Goal: Information Seeking & Learning: Learn about a topic

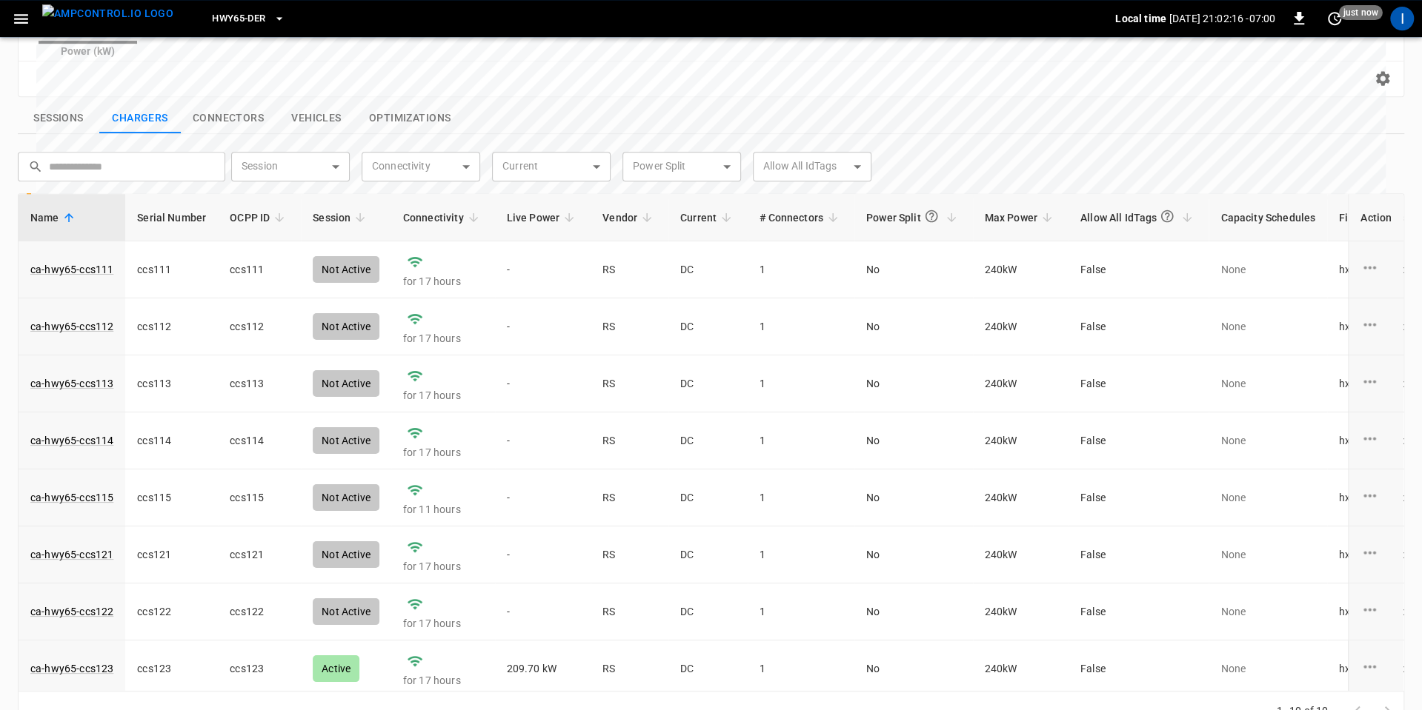
click at [341, 134] on body "**********" at bounding box center [711, 115] width 1422 height 1256
click at [304, 182] on li "Active" at bounding box center [290, 174] width 119 height 36
type input "******"
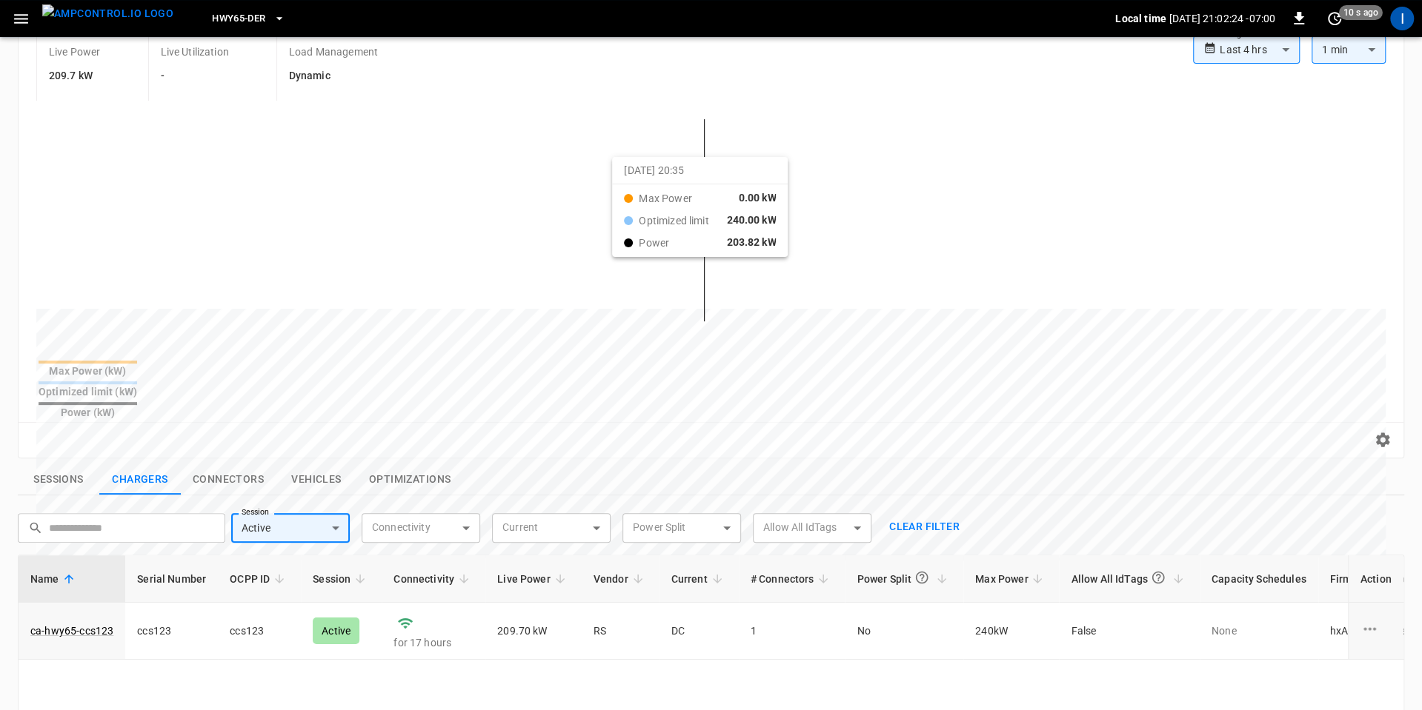
scroll to position [170, 0]
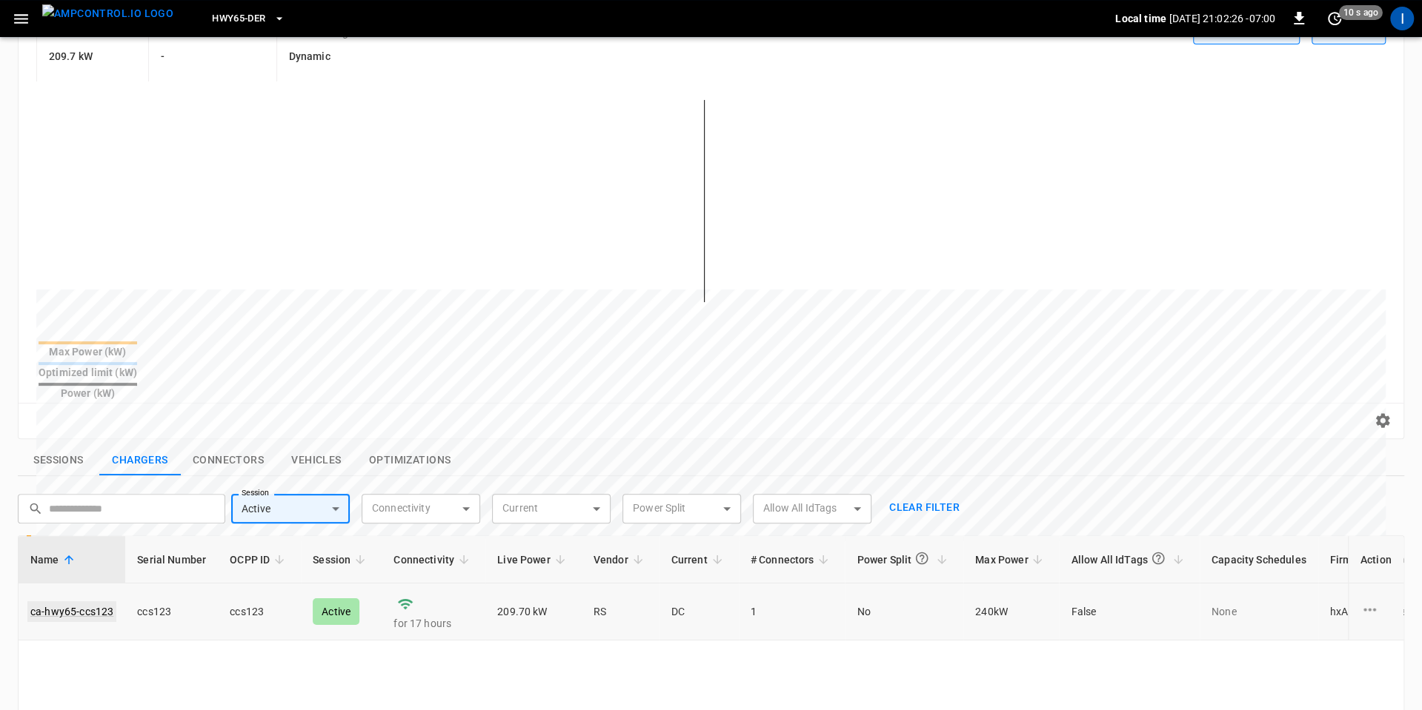
click at [81, 602] on link "ca-hwy65-ccs123" at bounding box center [71, 612] width 89 height 21
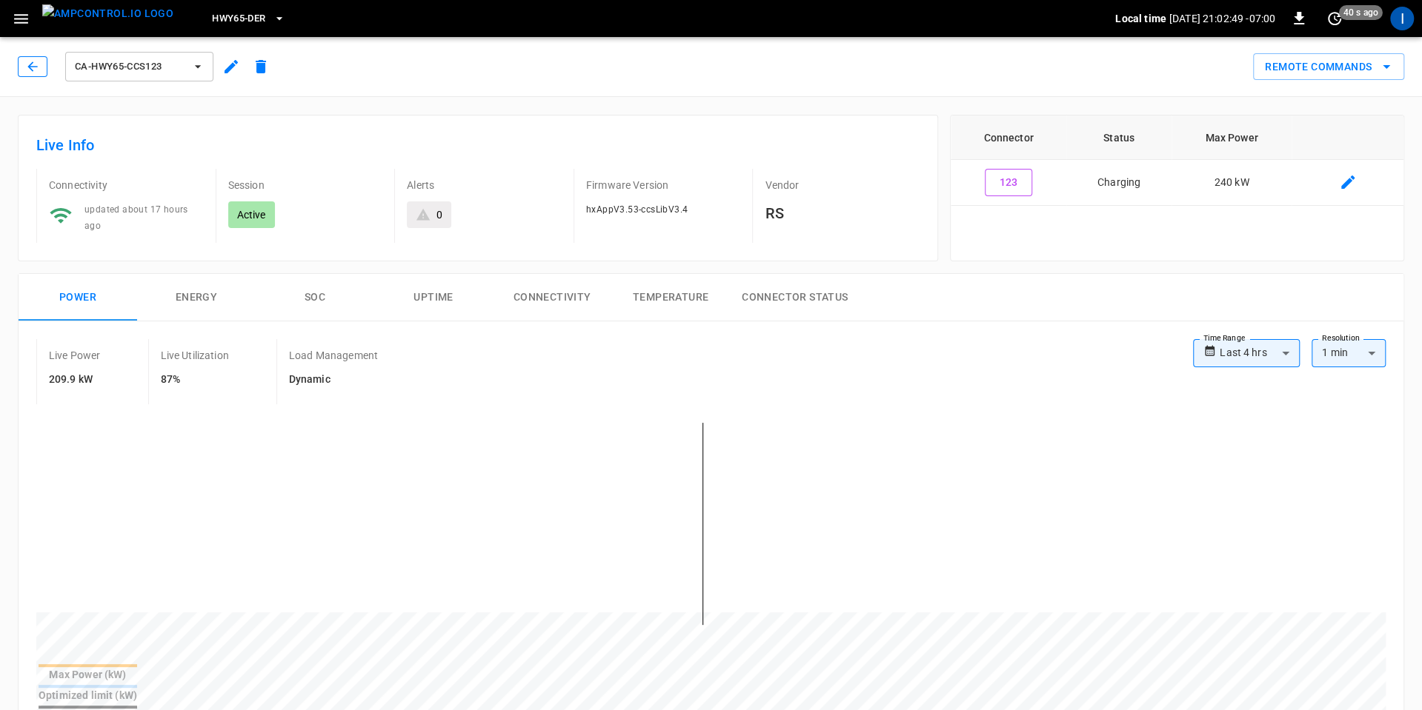
click at [28, 56] on button "button" at bounding box center [33, 66] width 30 height 21
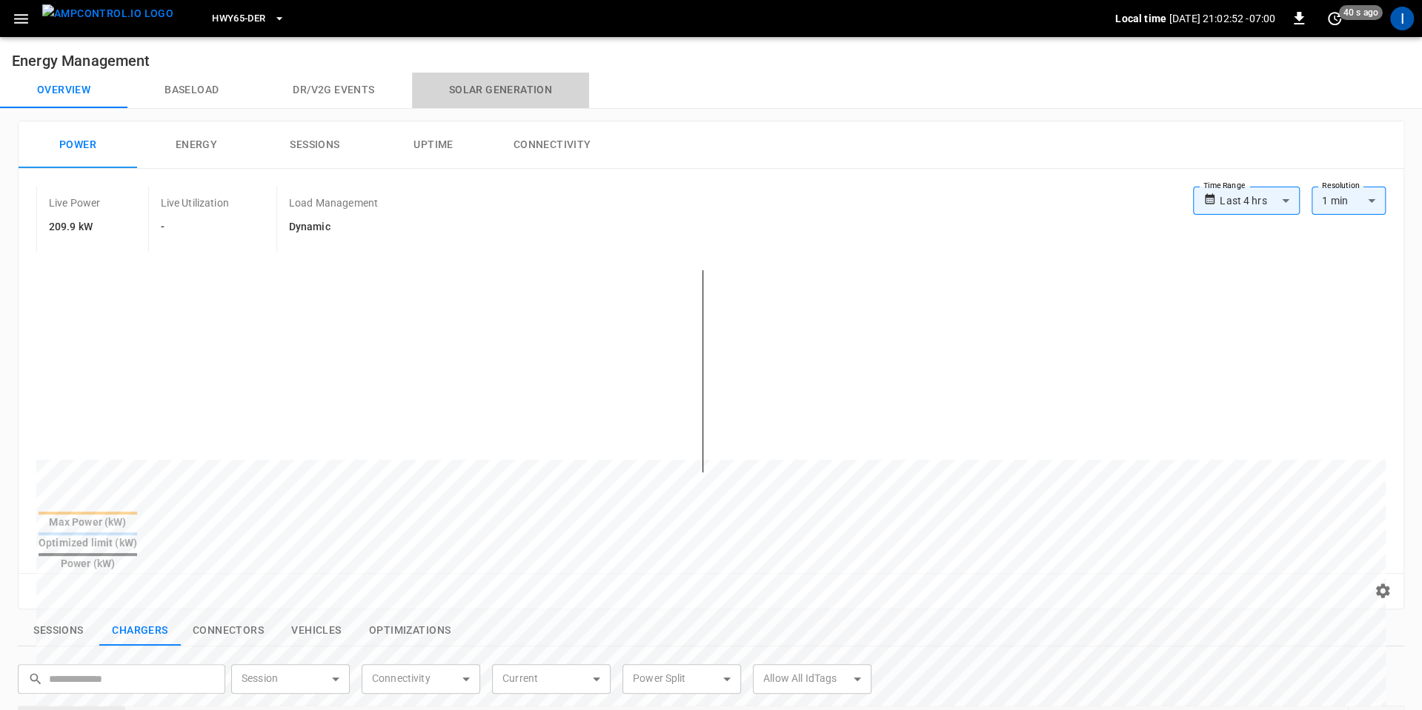
click at [510, 93] on button "Solar generation" at bounding box center [500, 91] width 177 height 36
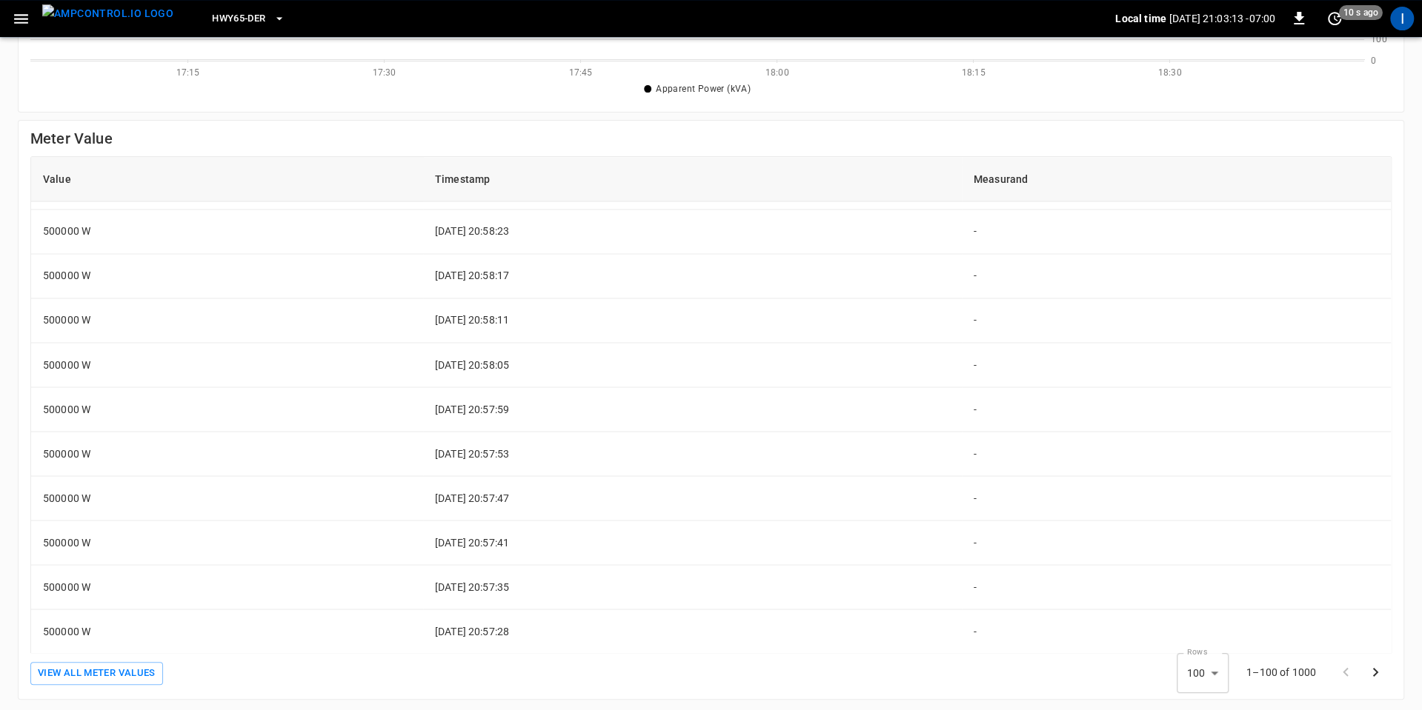
scroll to position [1972, 0]
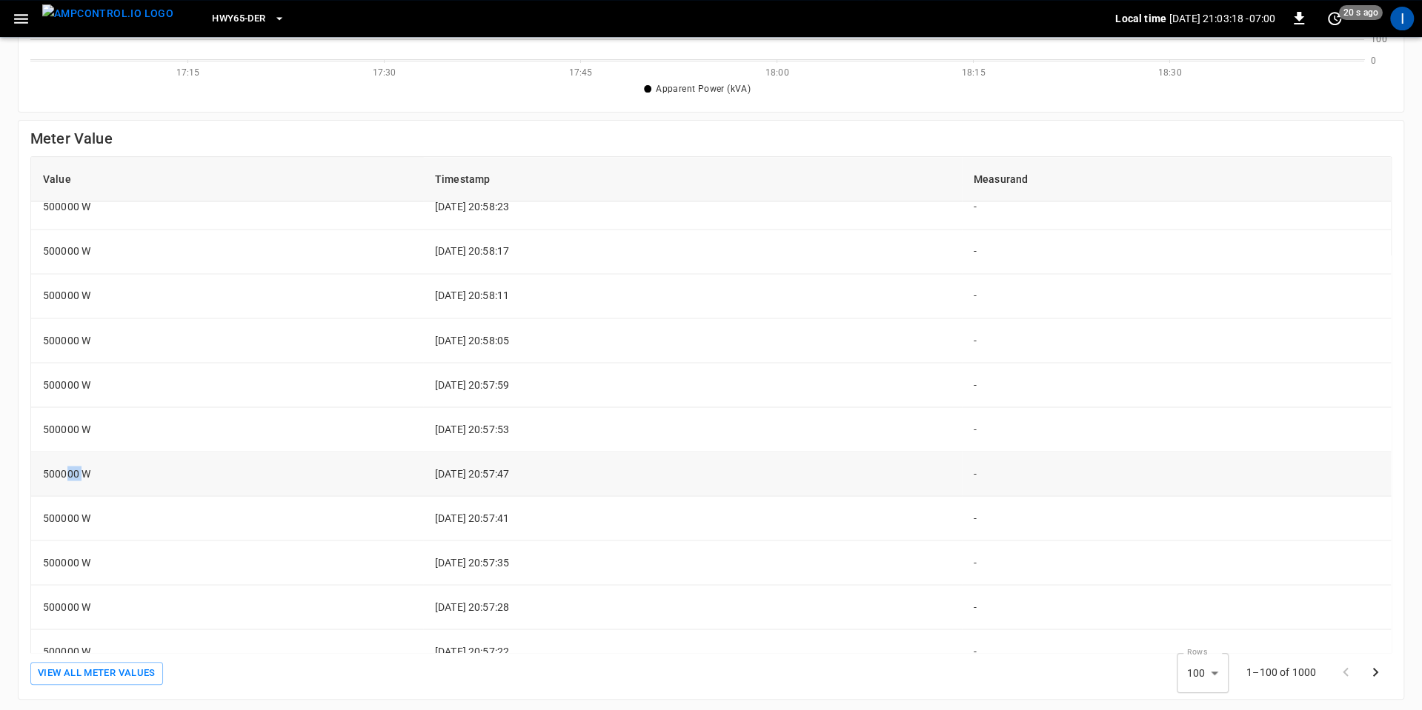
drag, startPoint x: 64, startPoint y: 473, endPoint x: 79, endPoint y: 473, distance: 14.8
click at [79, 473] on td "500000 W" at bounding box center [227, 474] width 392 height 44
drag, startPoint x: 42, startPoint y: 470, endPoint x: 60, endPoint y: 470, distance: 17.8
click at [60, 470] on td "500000 W" at bounding box center [227, 474] width 392 height 44
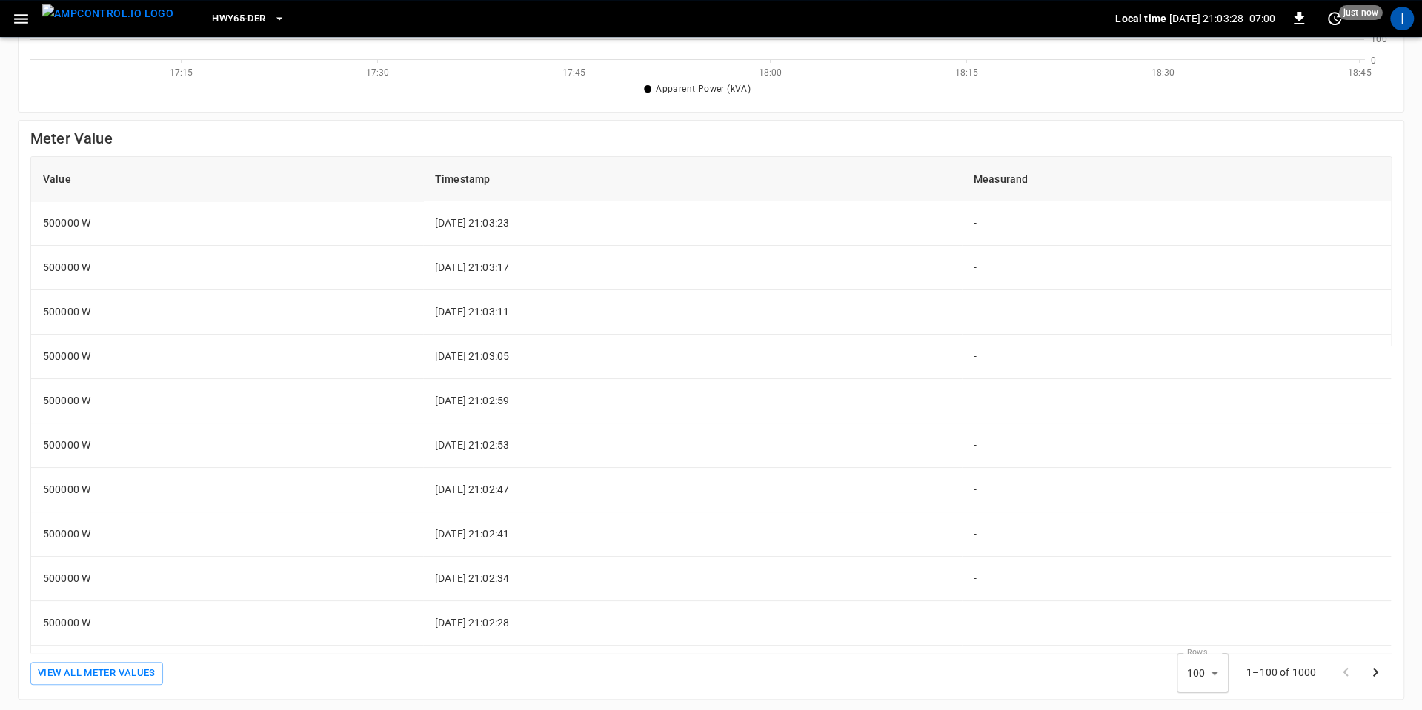
scroll to position [0, 0]
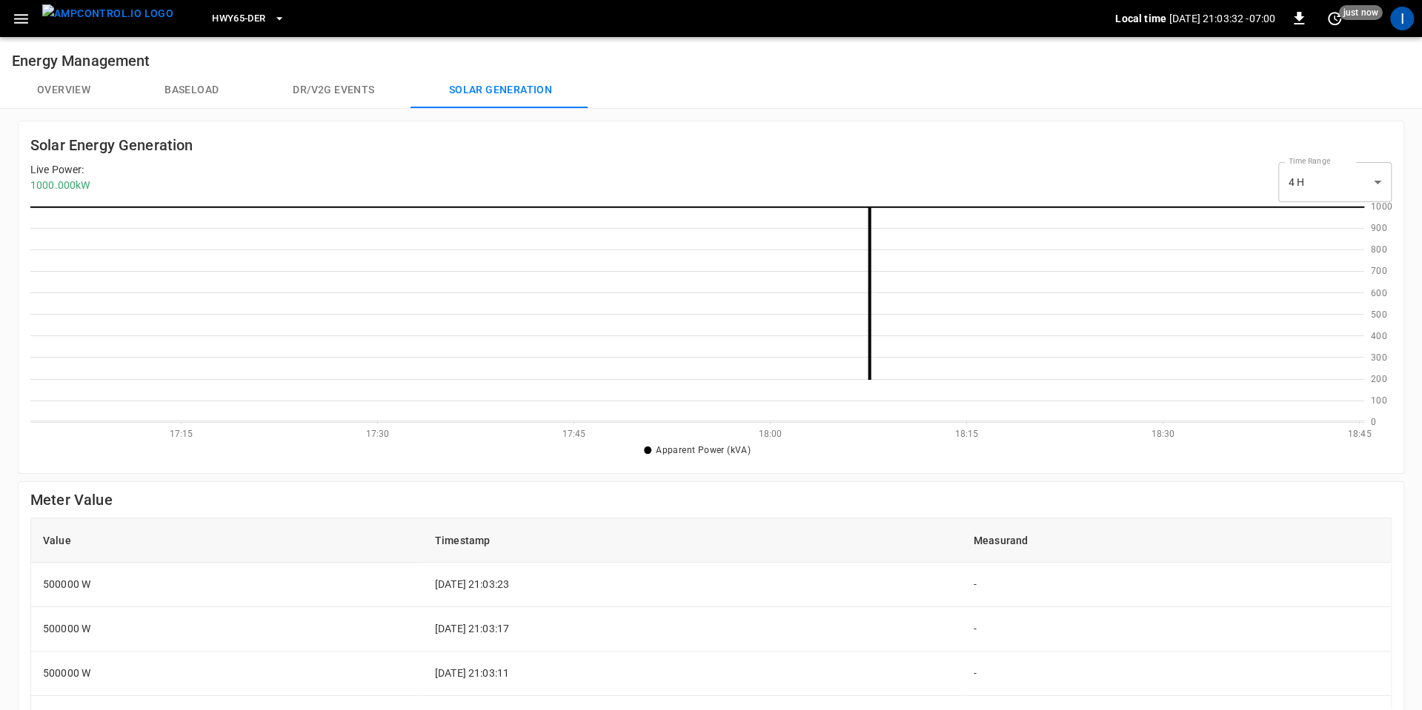
click at [750, 164] on div "Live Power : 1000.000 kW Time Range 4 H ** select-time-range" at bounding box center [710, 182] width 1361 height 40
click at [930, 209] on icon at bounding box center [696, 315] width 1333 height 216
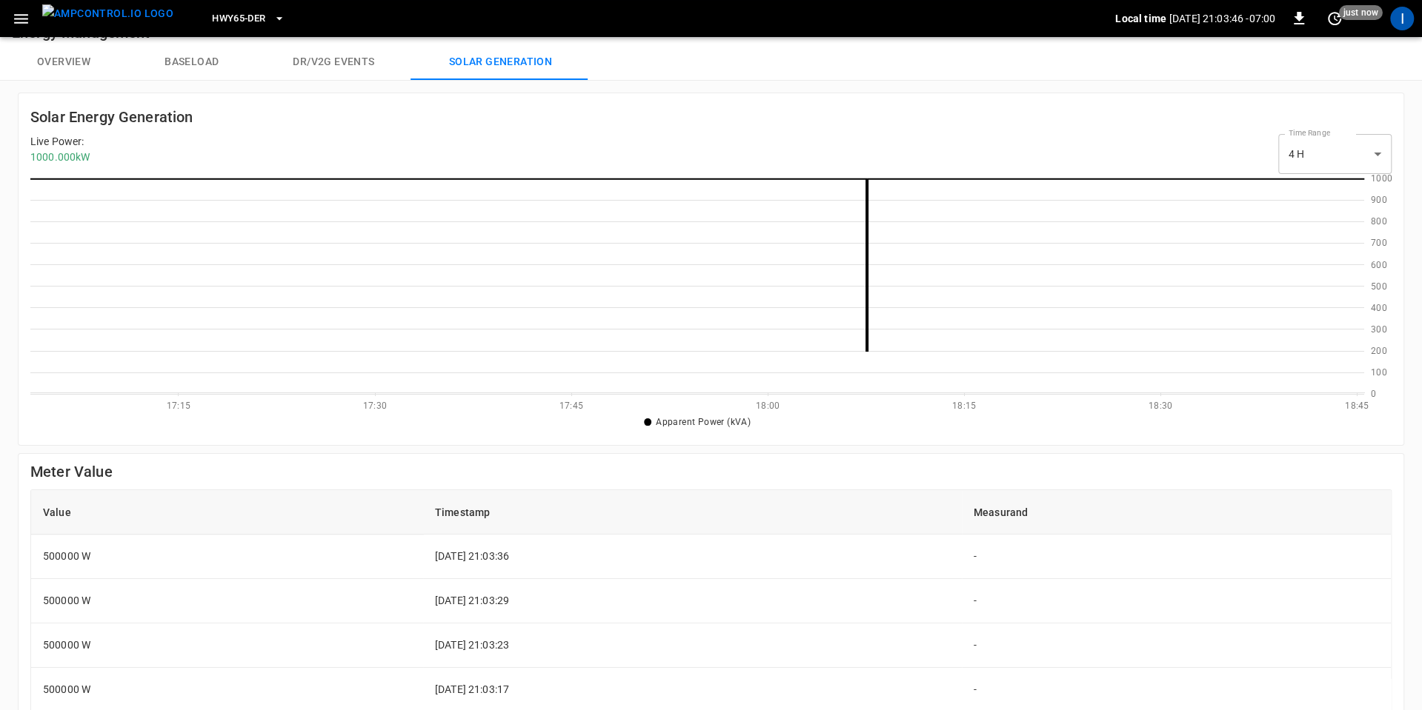
scroll to position [0, 0]
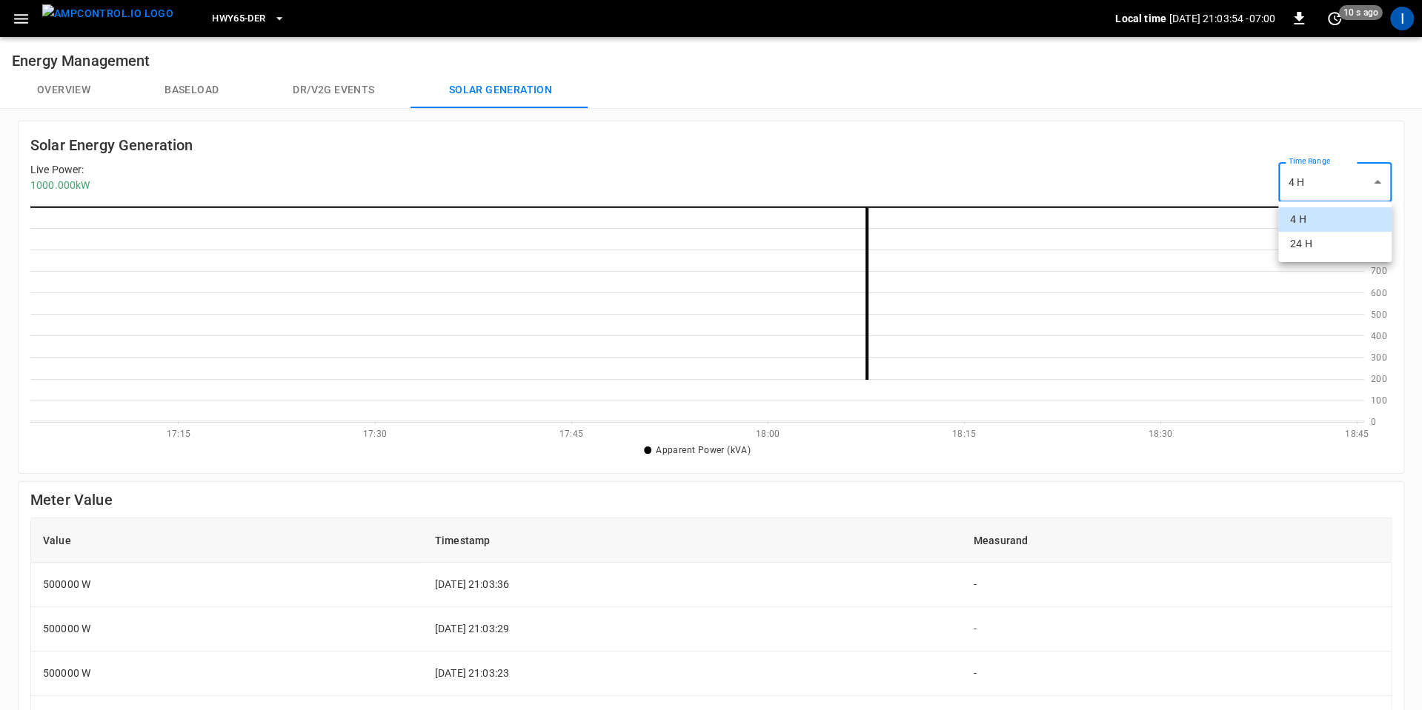
click at [1338, 187] on body "HWY65-DER Local time 2025-09-03 21:03:54 -07:00 0 10 s ago I Energy Management …" at bounding box center [711, 536] width 1422 height 1073
click at [1315, 241] on li "24 H" at bounding box center [1334, 244] width 113 height 24
click at [1310, 182] on body "HWY65-DER Local time 2025-09-03 21:03:56 -07:00 0 10 s ago I Energy Management …" at bounding box center [711, 536] width 1422 height 1073
click at [1303, 219] on li "4 H" at bounding box center [1334, 219] width 113 height 24
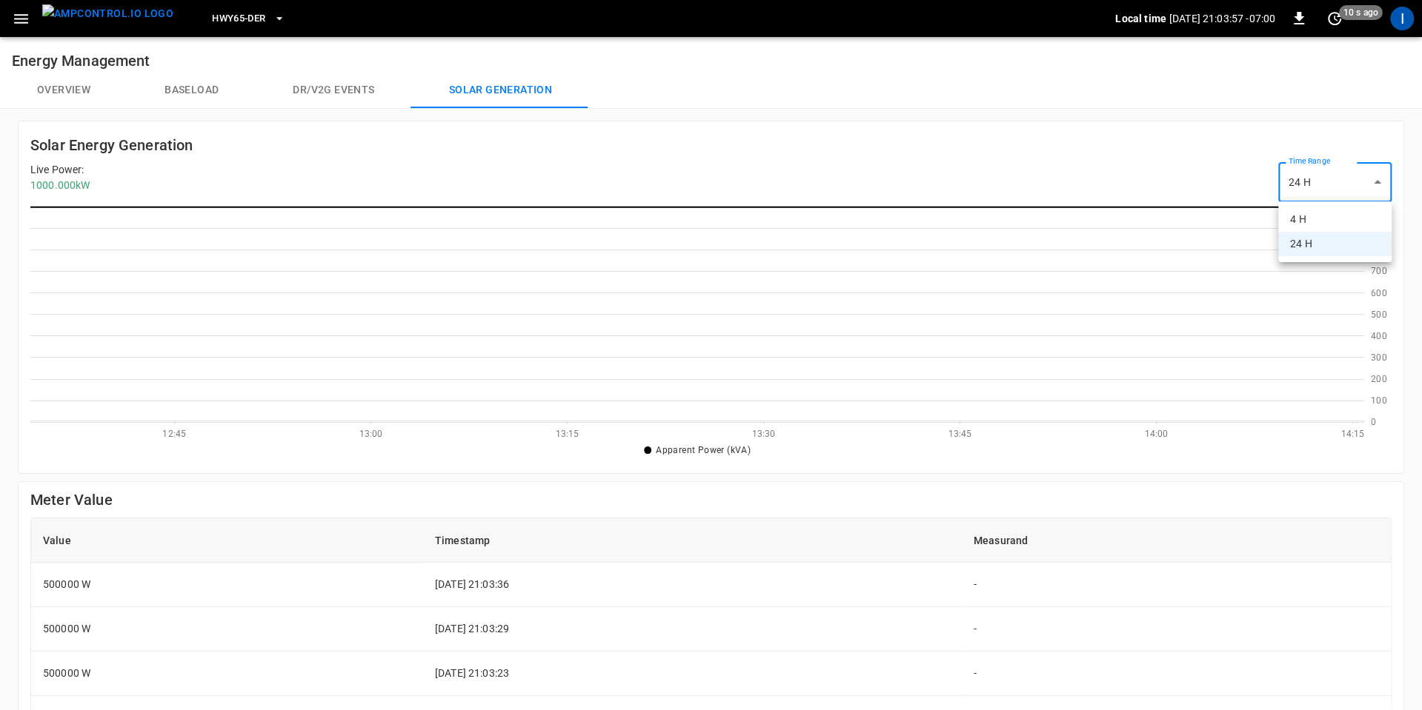
type input "**"
click at [189, 84] on button "Baseload" at bounding box center [191, 91] width 128 height 36
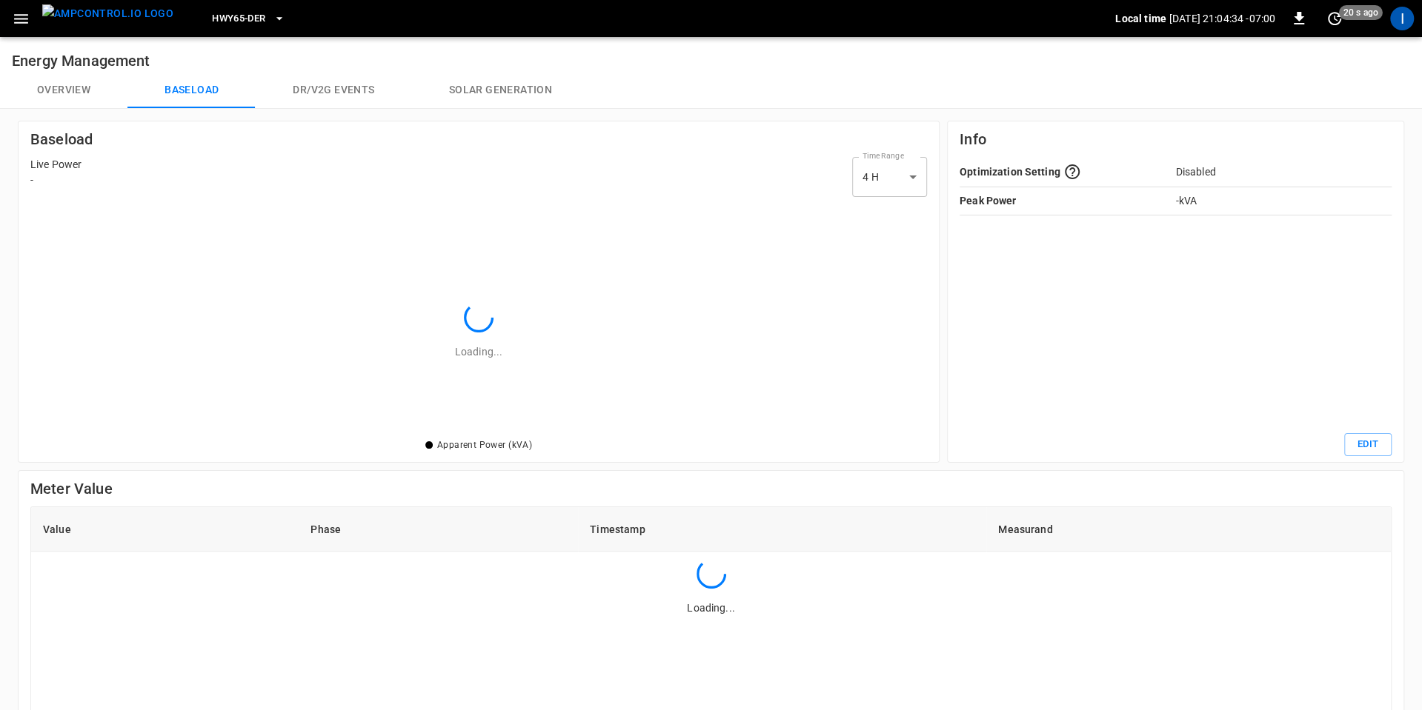
scroll to position [215, 876]
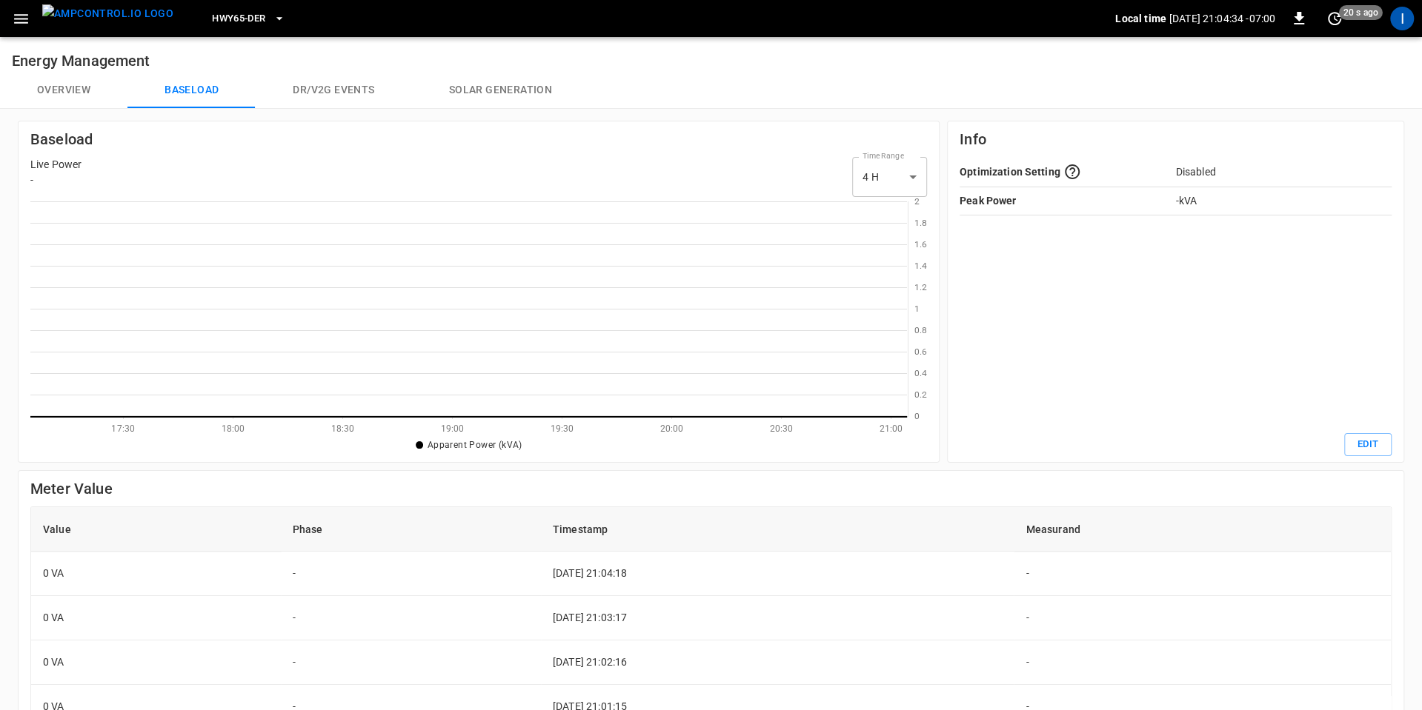
click at [84, 87] on button "Overview" at bounding box center [63, 91] width 127 height 36
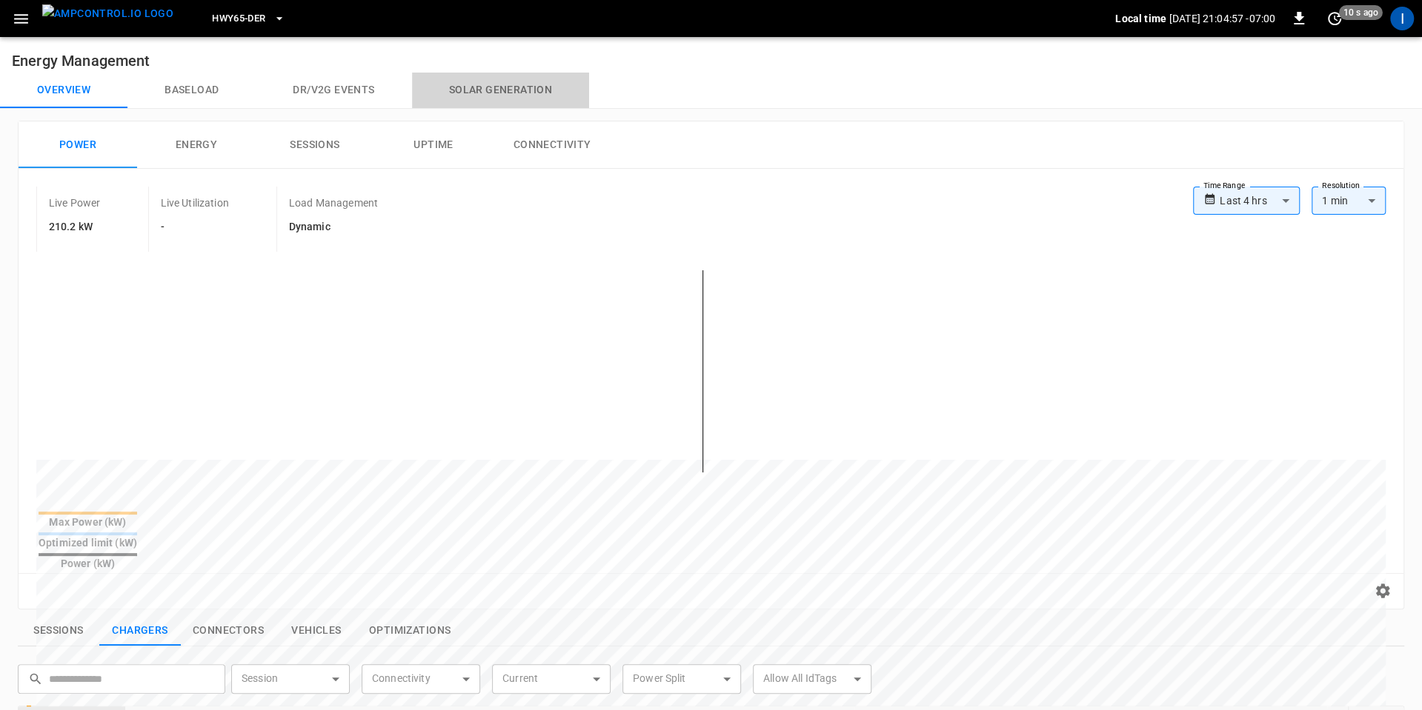
click at [510, 95] on button "Solar generation" at bounding box center [500, 91] width 177 height 36
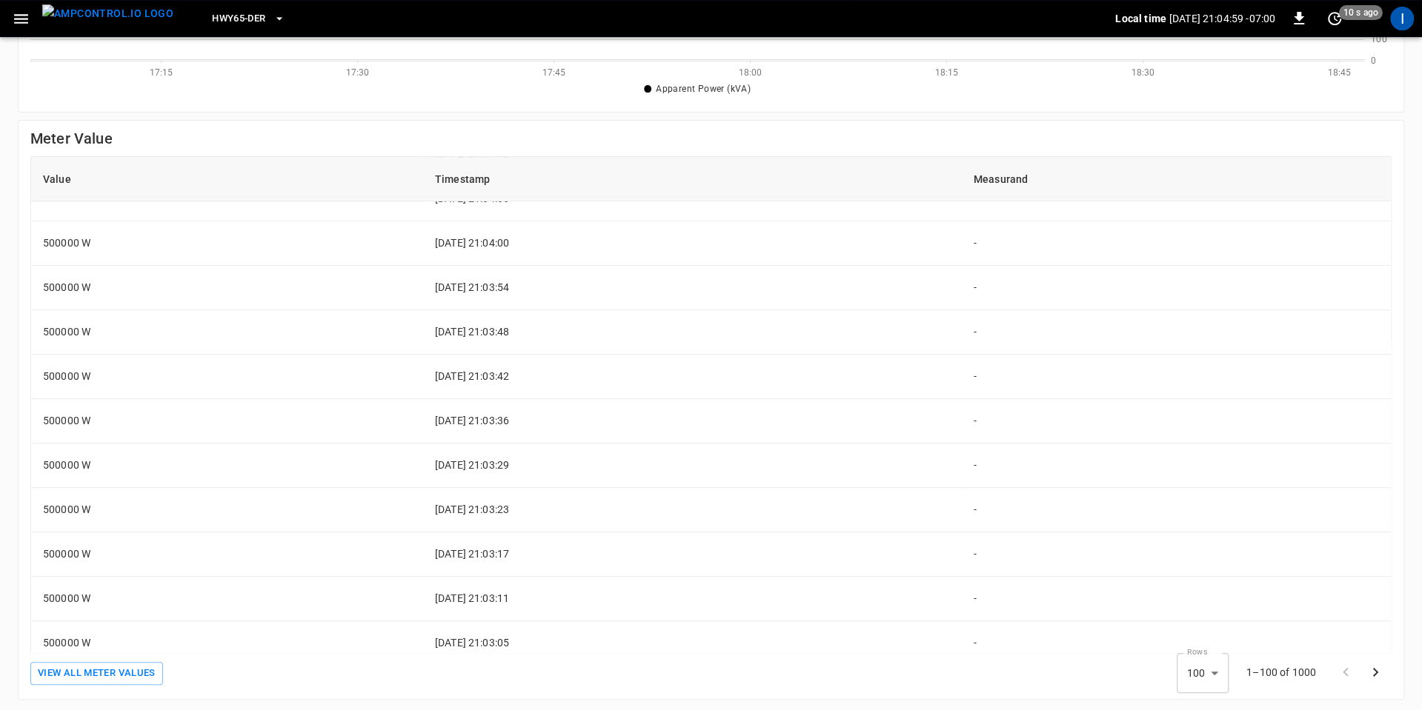
scroll to position [775, 0]
click at [1214, 670] on body "HWY65-DER Local time 2025-09-03 21:05:00 -07:00 0 10 s ago I Energy Management …" at bounding box center [711, 174] width 1422 height 1073
click at [1208, 677] on li "100" at bounding box center [1202, 680] width 52 height 24
click at [1380, 675] on icon "Go to next page" at bounding box center [1375, 673] width 18 height 18
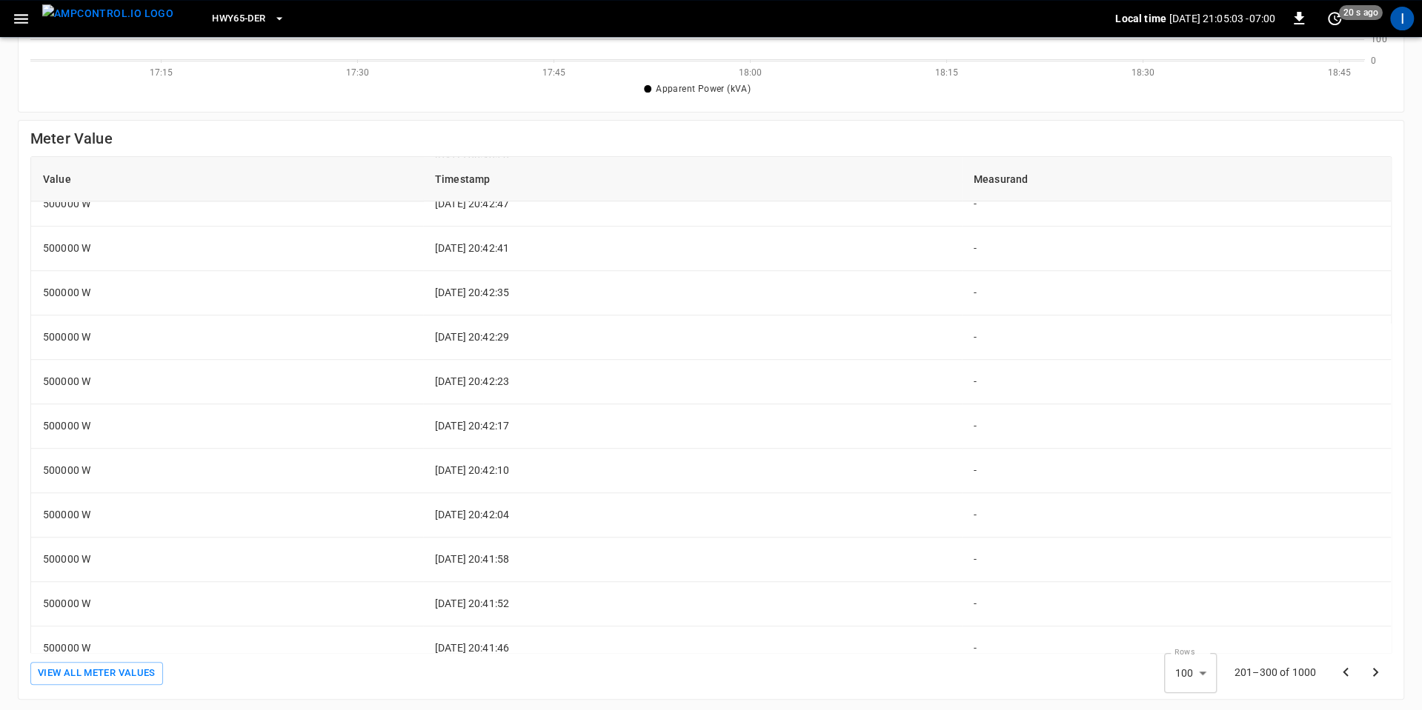
click at [1380, 675] on icon "Go to next page" at bounding box center [1375, 673] width 18 height 18
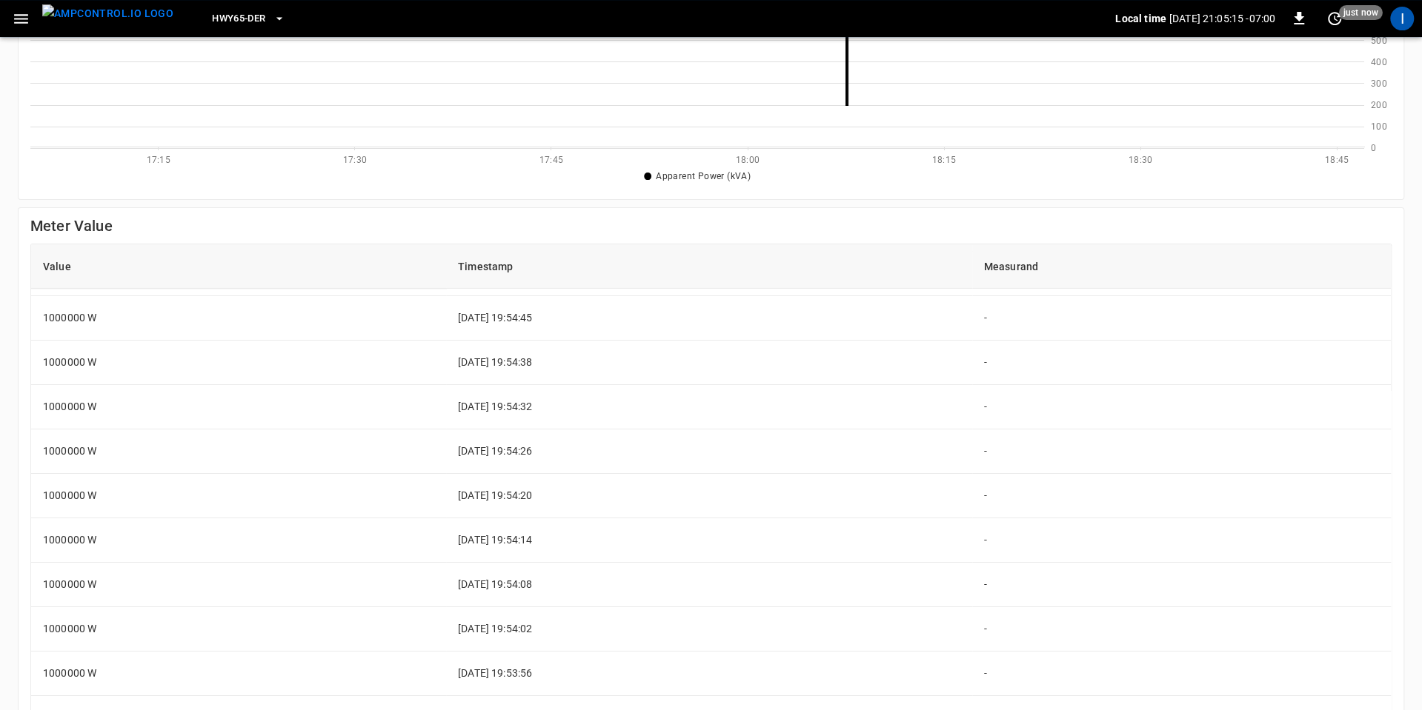
scroll to position [362, 0]
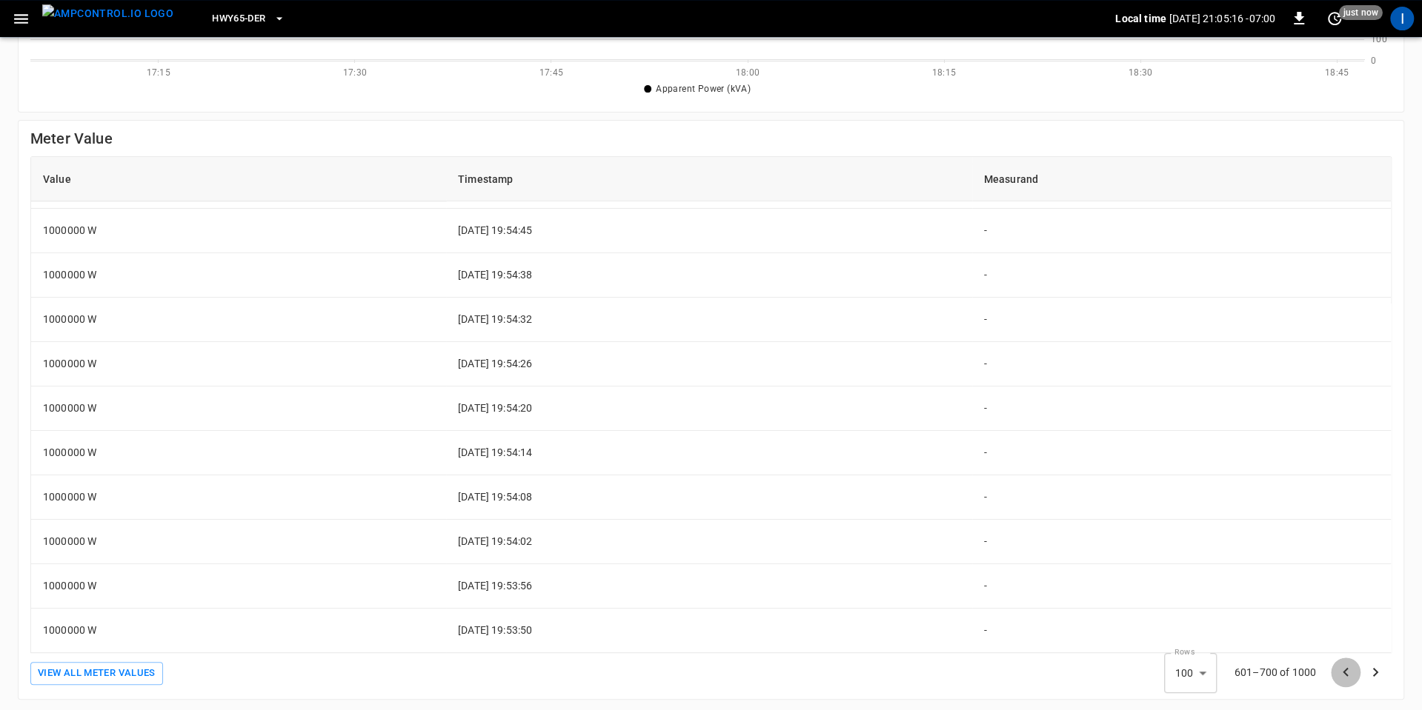
click at [1339, 669] on icon "Go to previous page" at bounding box center [1345, 673] width 18 height 18
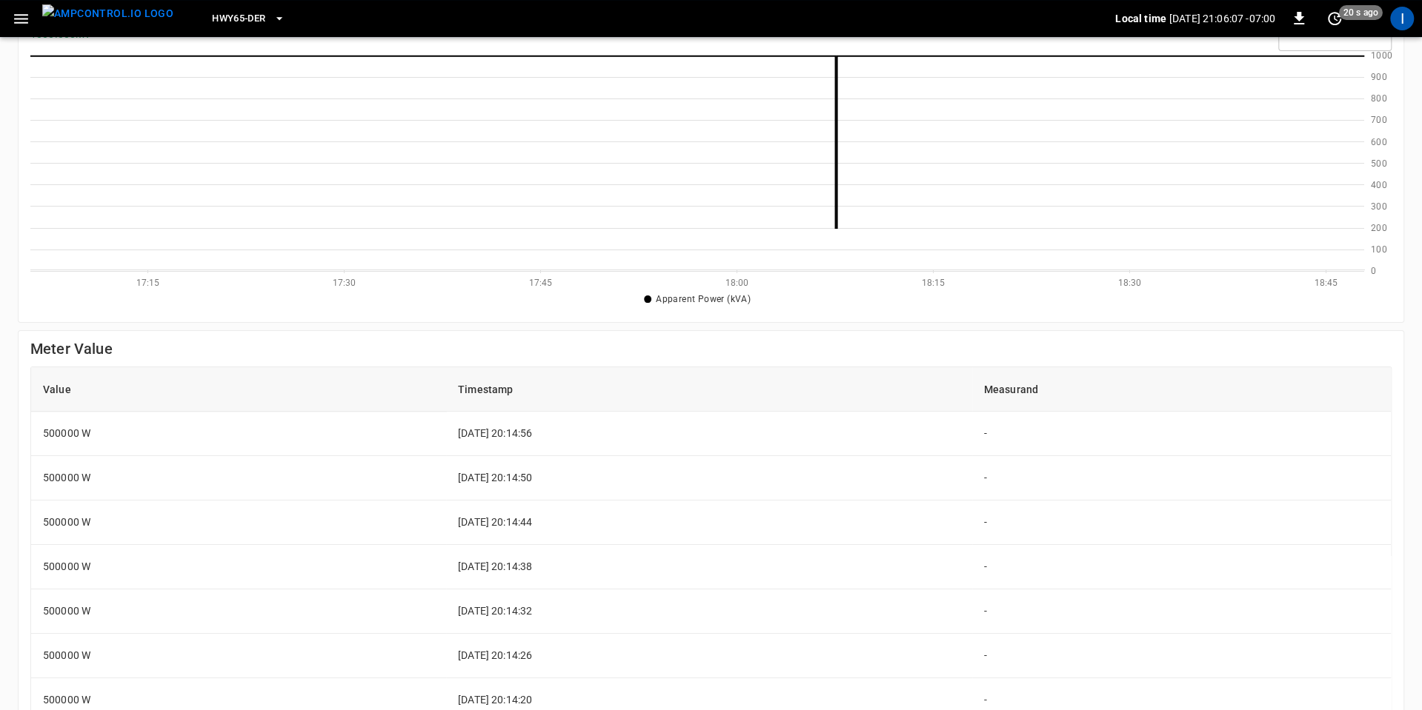
scroll to position [0, 0]
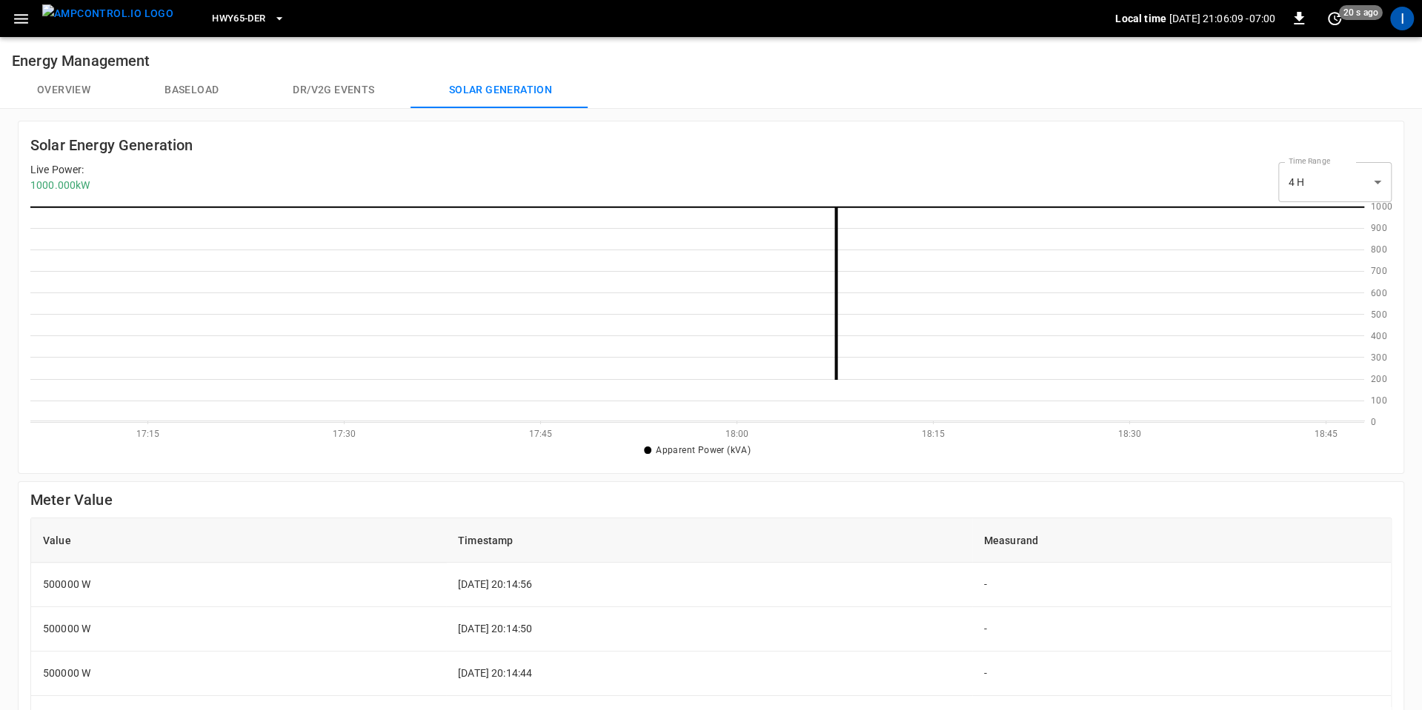
click at [84, 86] on button "Overview" at bounding box center [63, 91] width 127 height 36
